Goal: Check status: Check status

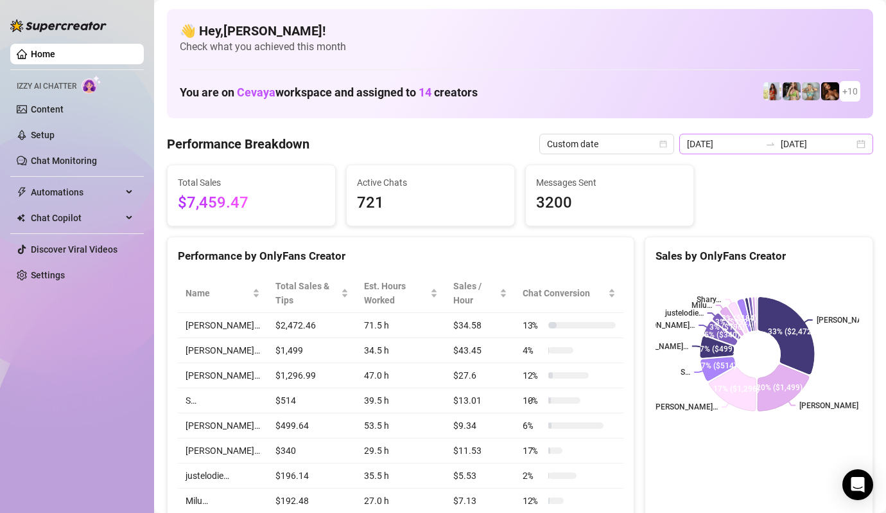
click at [852, 144] on div "[DATE] [DATE]" at bounding box center [776, 144] width 194 height 21
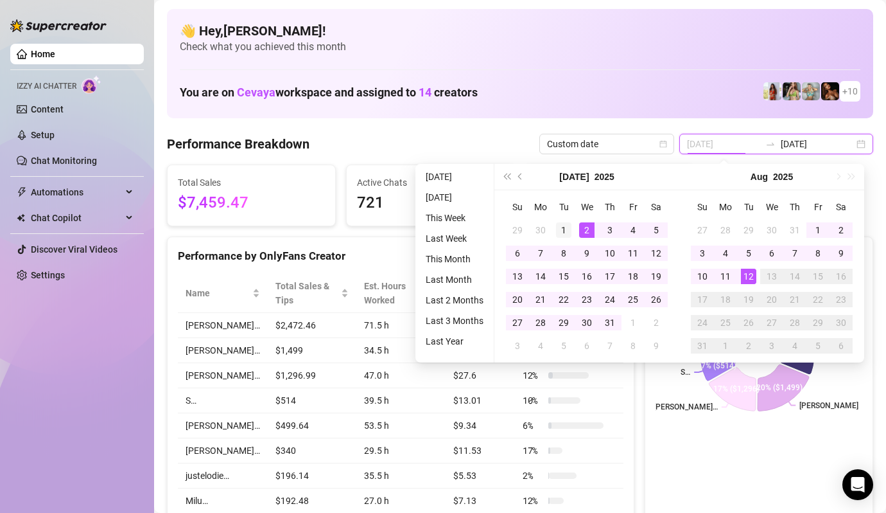
type input "[DATE]"
click at [567, 227] on div "1" at bounding box center [563, 229] width 15 height 15
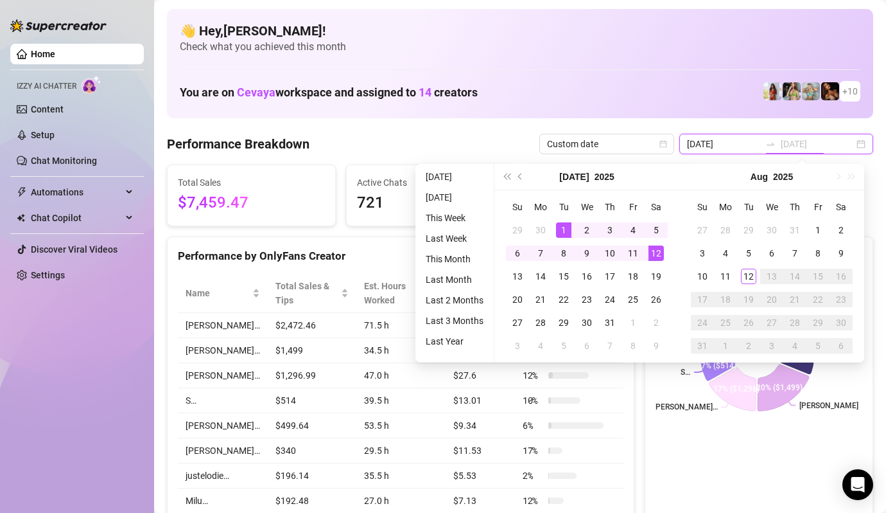
type input "[DATE]"
click at [651, 250] on div "12" at bounding box center [656, 252] width 15 height 15
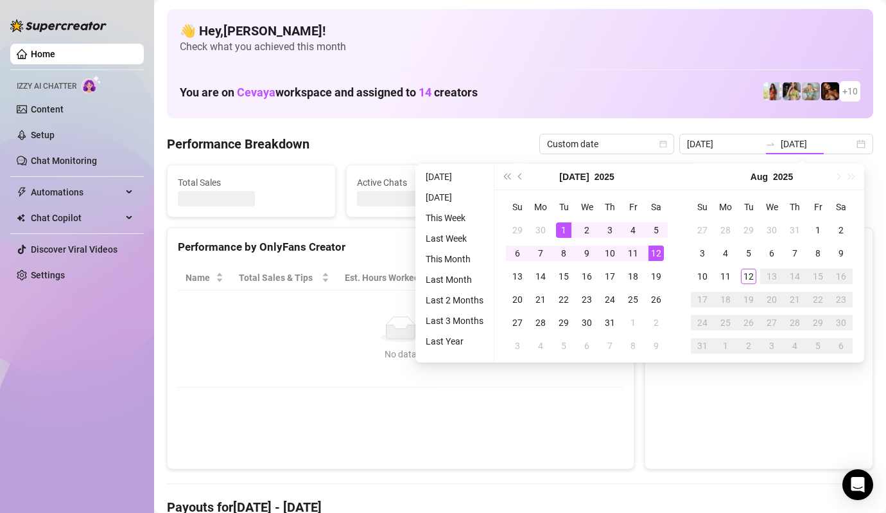
type input "[DATE]"
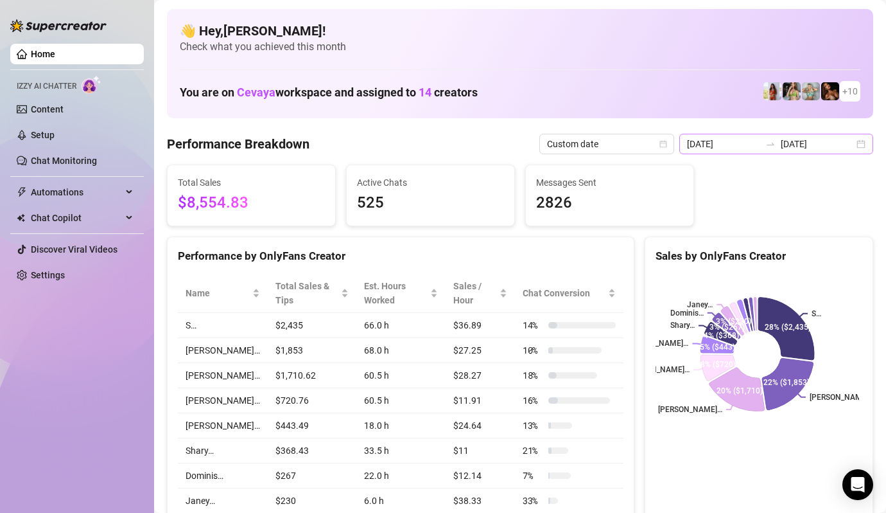
click at [850, 142] on div "[DATE] [DATE]" at bounding box center [776, 144] width 194 height 21
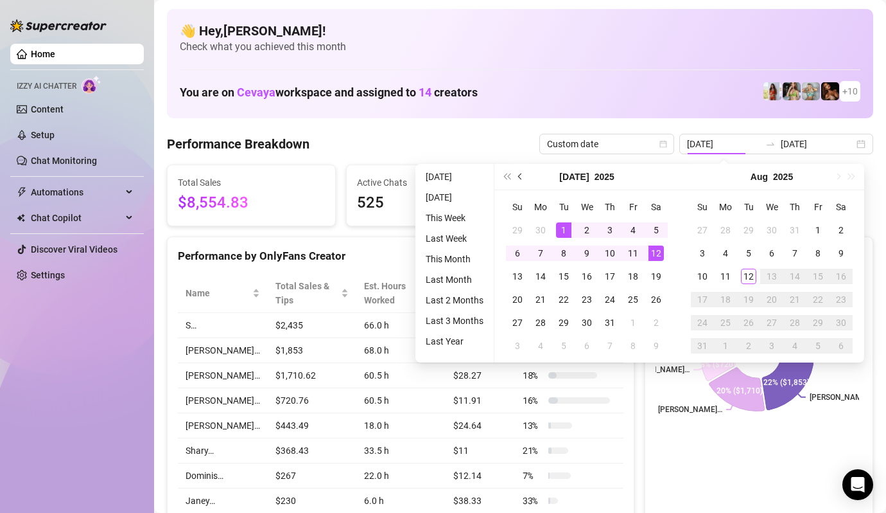
click at [521, 175] on span "Previous month (PageUp)" at bounding box center [521, 176] width 6 height 6
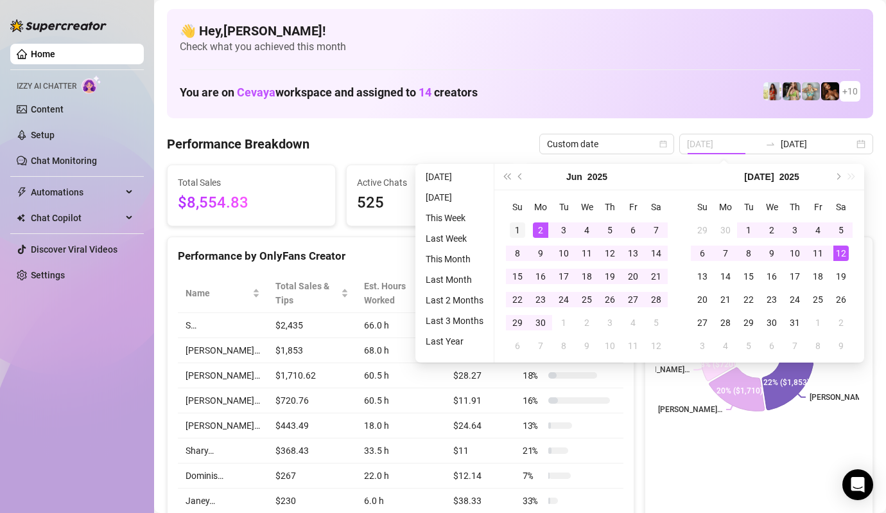
type input "[DATE]"
click at [520, 225] on div "1" at bounding box center [517, 229] width 15 height 15
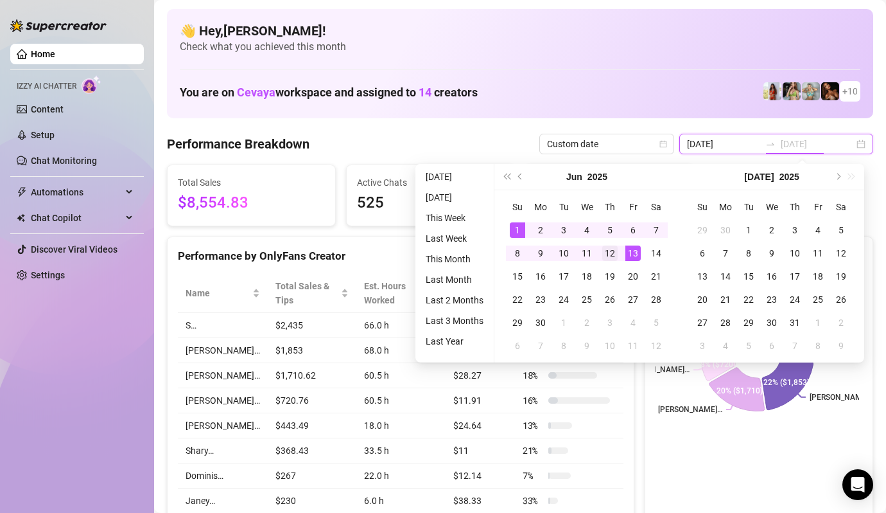
type input "[DATE]"
click at [602, 250] on div "12" at bounding box center [609, 252] width 15 height 15
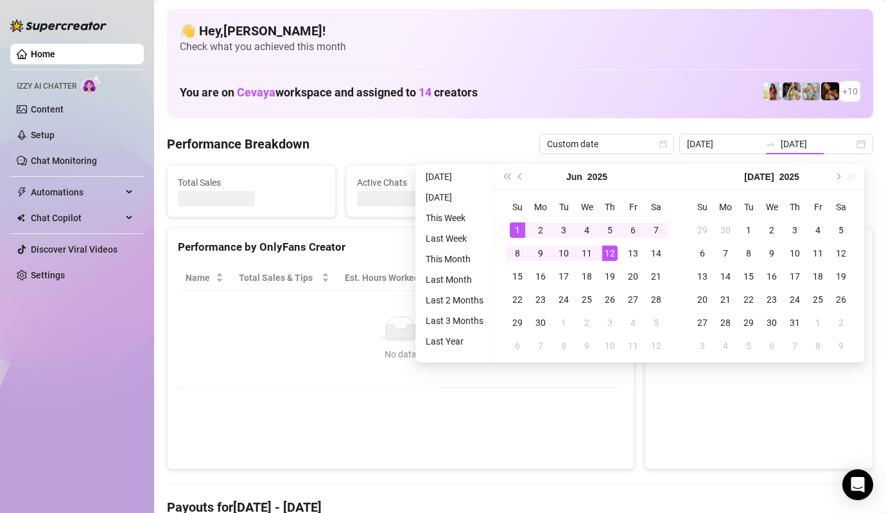
type input "[DATE]"
